Goal: Task Accomplishment & Management: Complete application form

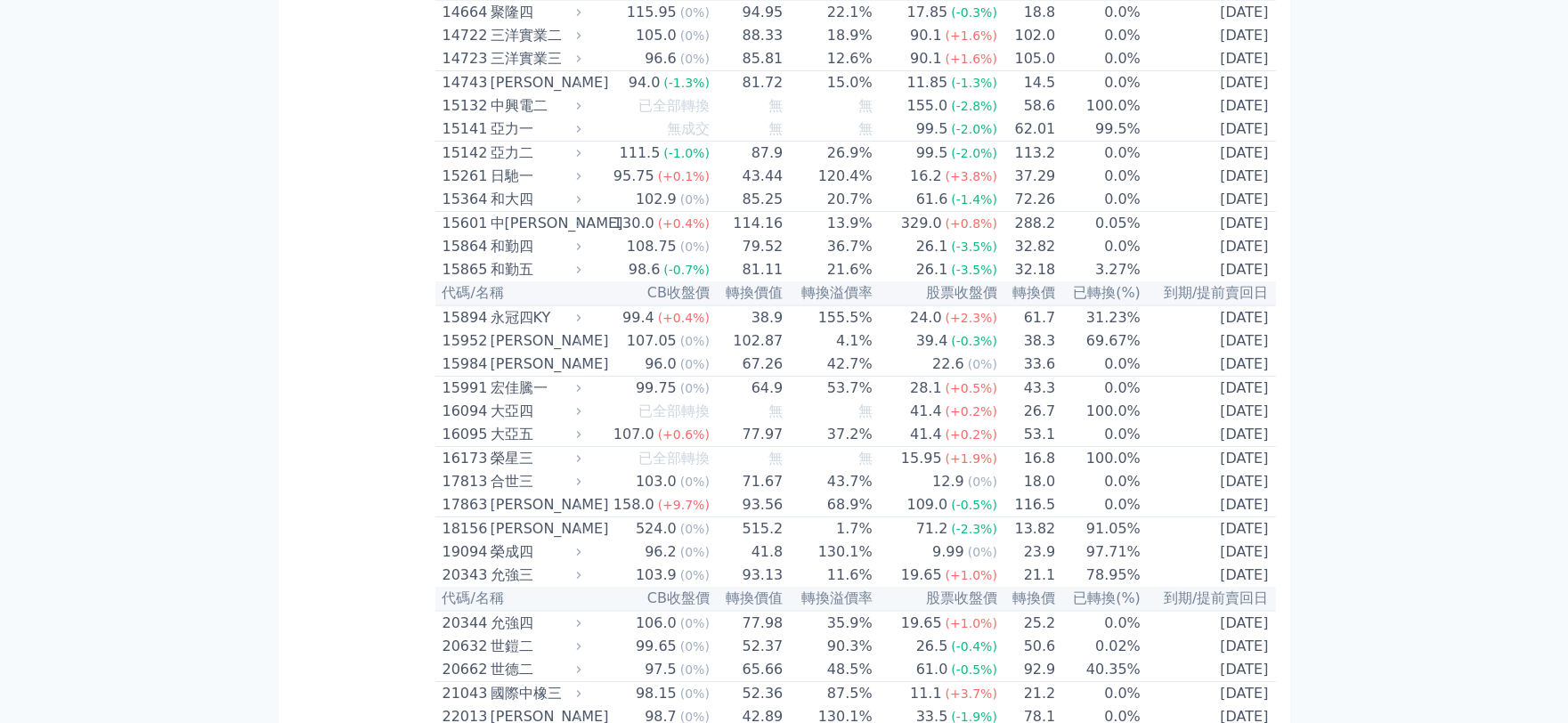
scroll to position [692, 0]
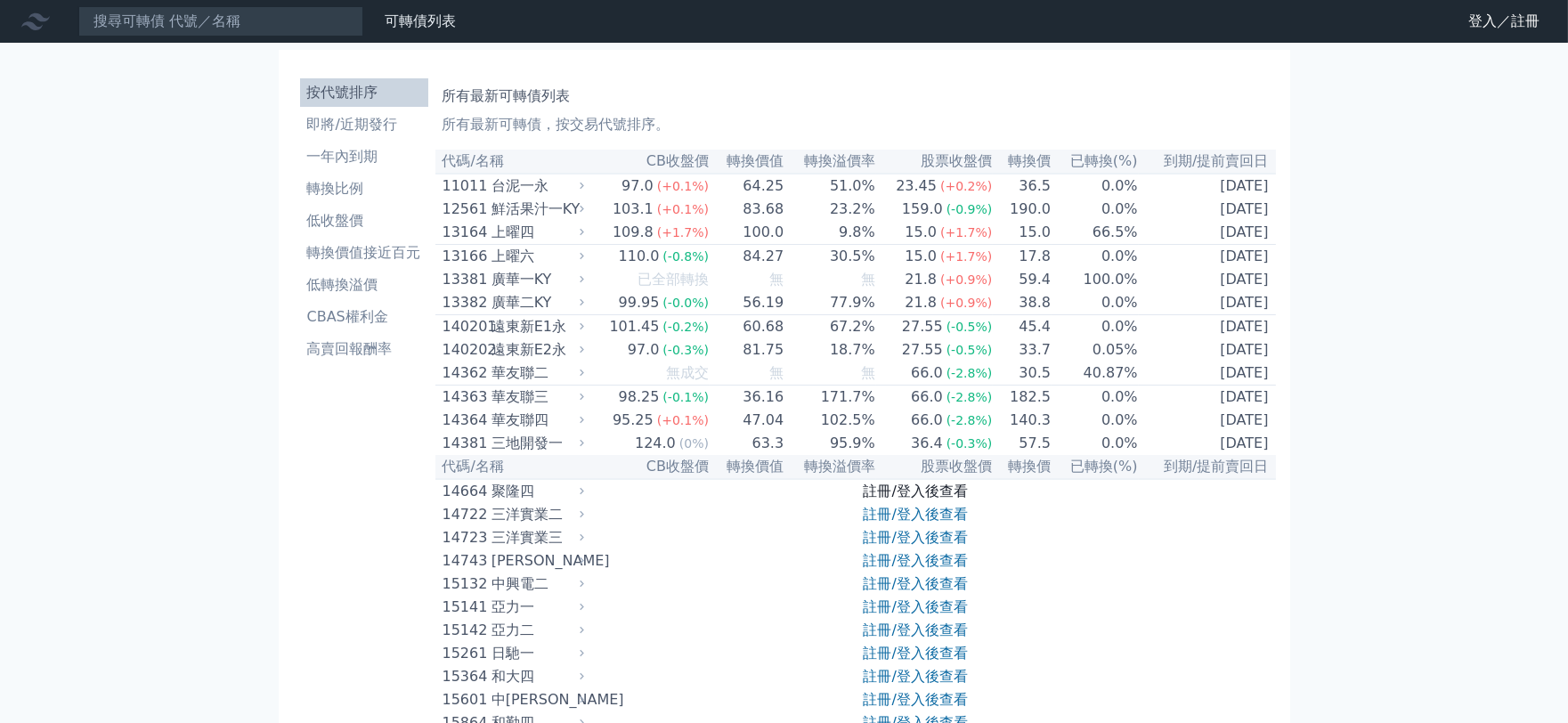
click at [940, 500] on link "註冊/登入後查看" at bounding box center [916, 491] width 105 height 17
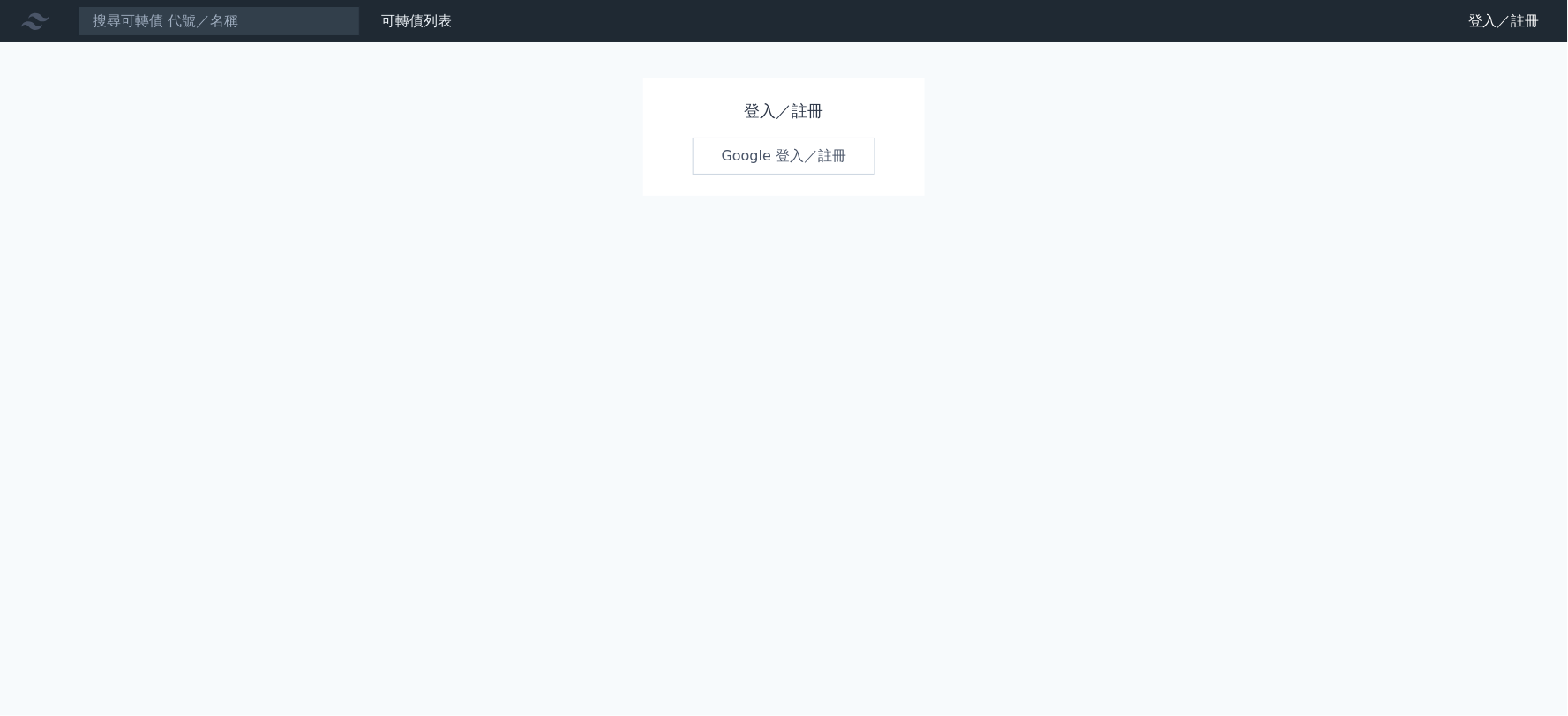
click at [770, 162] on link "Google 登入／註冊" at bounding box center [784, 156] width 183 height 37
